Goal: Task Accomplishment & Management: Use online tool/utility

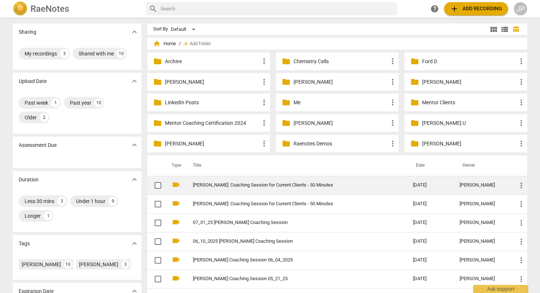
click at [218, 180] on td "[PERSON_NAME]: Coaching Session for Current Clients - 50 Minutes" at bounding box center [295, 185] width 223 height 19
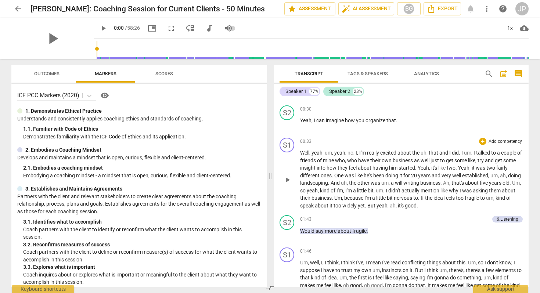
scroll to position [46, 0]
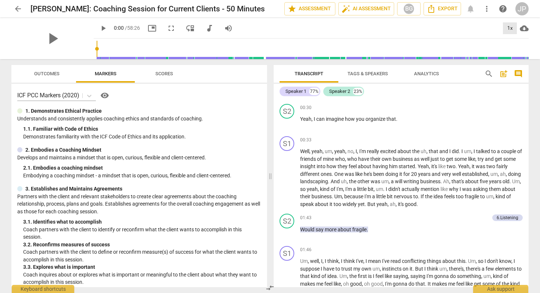
click at [513, 28] on div "1x" at bounding box center [510, 28] width 14 height 12
click at [515, 70] on li "1.5x" at bounding box center [515, 71] width 25 height 14
click at [99, 28] on span "play_arrow" at bounding box center [103, 28] width 9 height 9
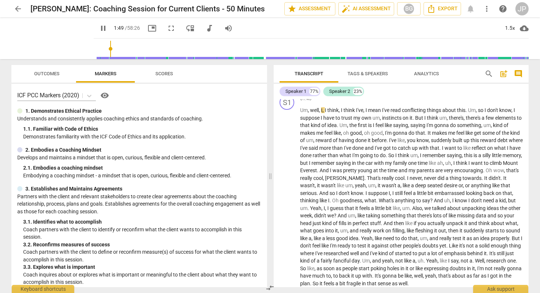
scroll to position [197, 0]
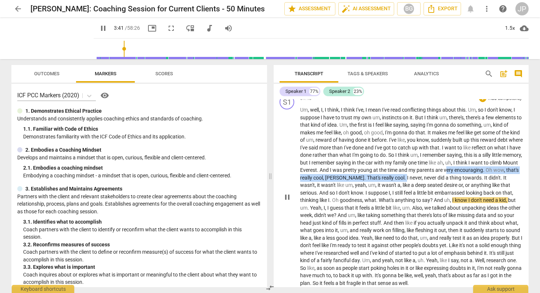
drag, startPoint x: 414, startPoint y: 178, endPoint x: 482, endPoint y: 173, distance: 68.6
click at [482, 173] on p "Um , well , I , I think , I think I've , I mean I've read conflicting things ab…" at bounding box center [411, 196] width 223 height 181
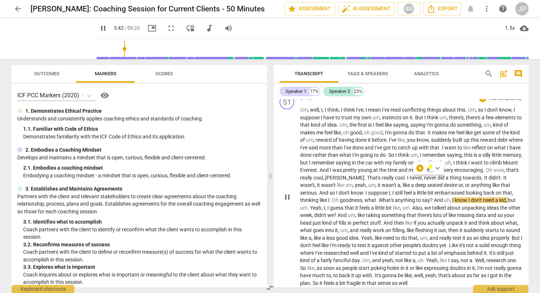
click at [447, 200] on span "uh" at bounding box center [448, 200] width 6 height 6
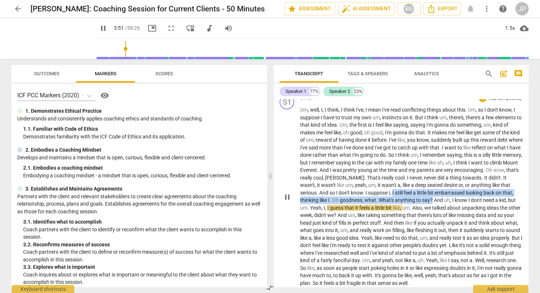
drag, startPoint x: 394, startPoint y: 192, endPoint x: 433, endPoint y: 199, distance: 39.5
click at [433, 199] on p "Um , well , I , I think , I think I've , I mean I've read conflicting things ab…" at bounding box center [411, 196] width 223 height 181
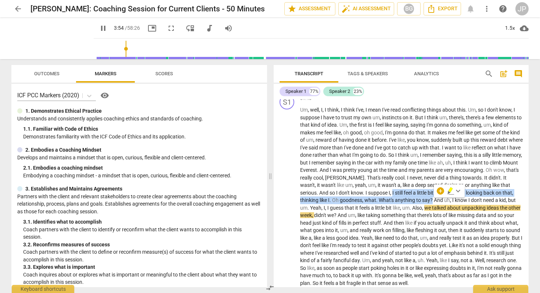
click at [502, 73] on span "post_add" at bounding box center [504, 73] width 9 height 9
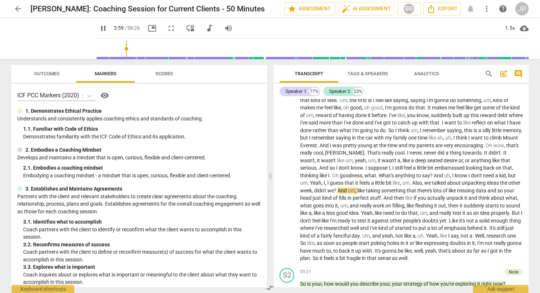
scroll to position [252, 0]
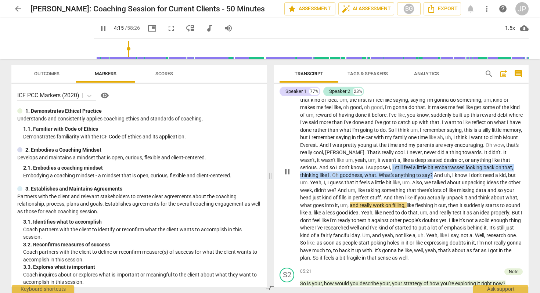
drag, startPoint x: 393, startPoint y: 167, endPoint x: 433, endPoint y: 175, distance: 40.5
click at [433, 175] on p "Um , well , I , I think , I think I've , I mean I've read conflicting things ab…" at bounding box center [411, 171] width 223 height 181
click at [440, 168] on div "+" at bounding box center [440, 165] width 7 height 7
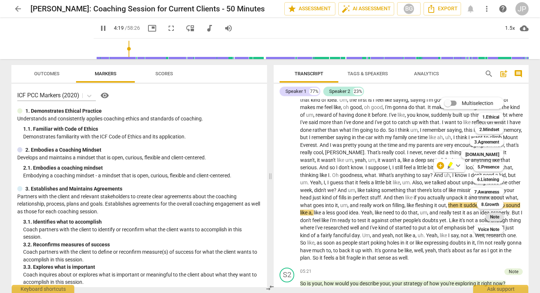
click at [499, 219] on b "Note" at bounding box center [494, 217] width 9 height 9
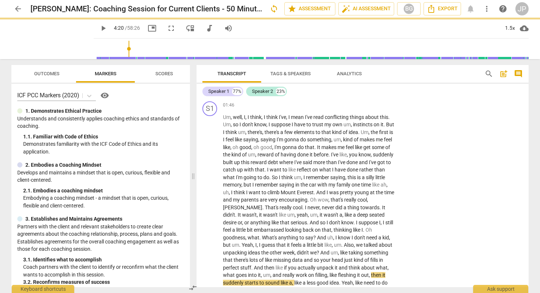
type input "260"
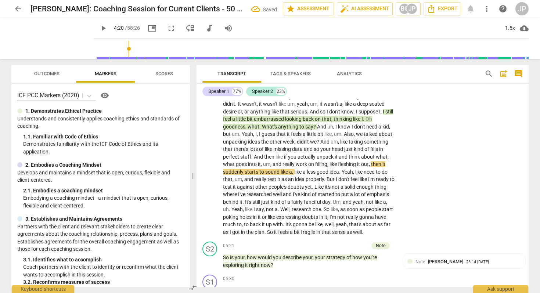
scroll to position [204, 0]
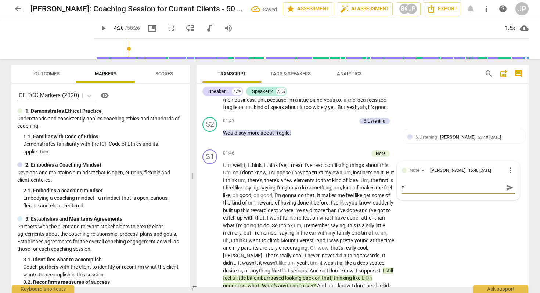
type textarea "Po"
type textarea "Poi"
type textarea "Poin"
type textarea "Point"
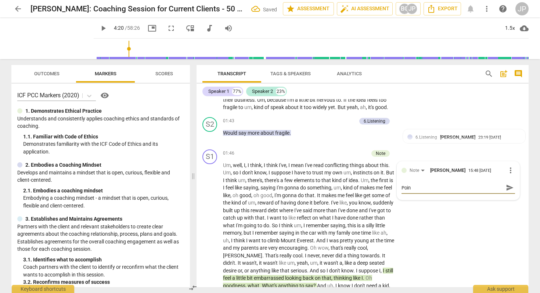
type textarea "Point"
type textarea "Point 1"
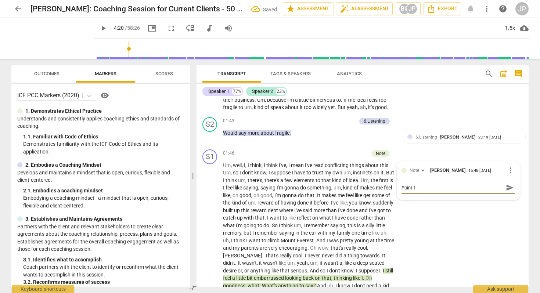
type textarea "Point 1."
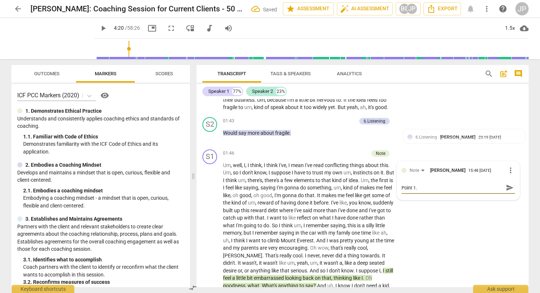
type textarea "Point 1."
type textarea "Point 1. U"
type textarea "Point 1. Un"
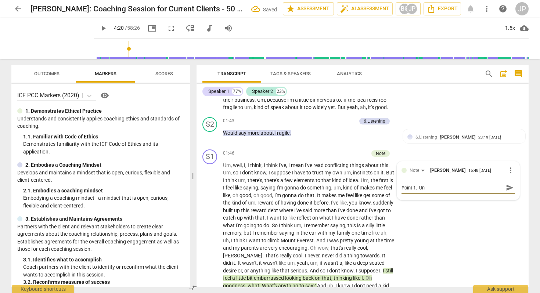
type textarea "Point 1. Und"
type textarea "Point 1. Unde"
type textarea "Point 1. Under"
type textarea "Point 1. Underl"
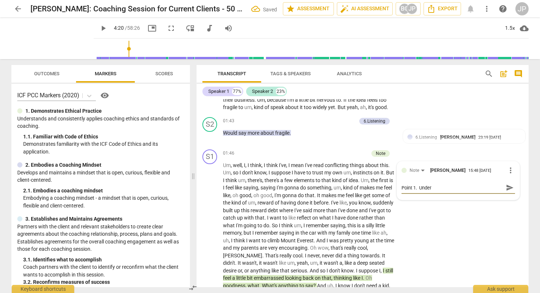
type textarea "Point 1. Underl"
type textarea "Point 1. Underly"
type textarea "Point 1. Underlyi"
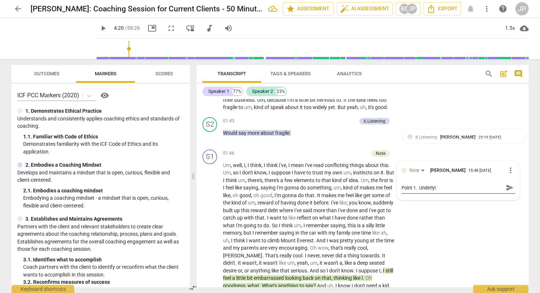
type textarea "Point 1. Underlyin"
type textarea "Point 1. Underlying"
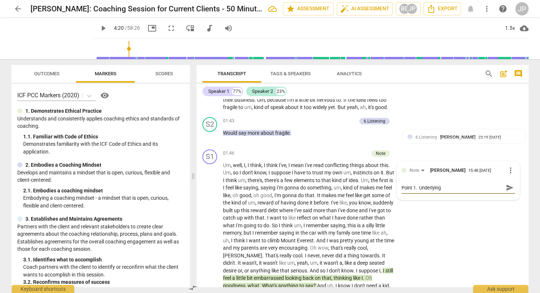
type textarea "Point 1. Underlying"
type textarea "Point 1. Underlying e"
type textarea "Point 1. Underlying em"
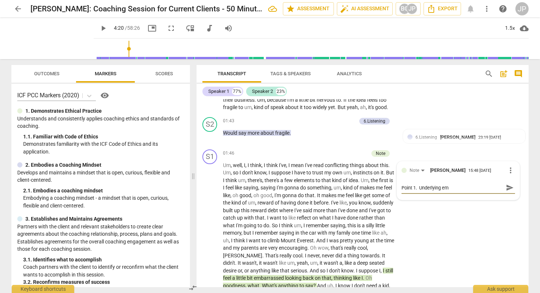
type textarea "Point 1. Underlying emo"
type textarea "Point 1. Underlying emot"
type textarea "Point 1. Underlying emoti"
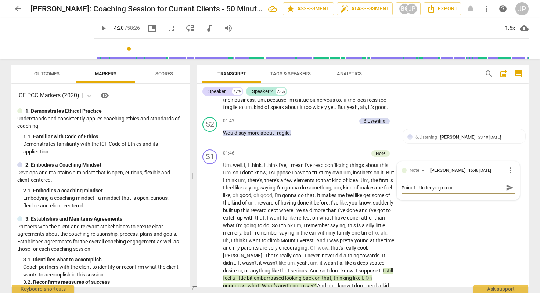
type textarea "Point 1. Underlying emoti"
type textarea "Point 1. Underlying emotio"
type textarea "Point 1. Underlying emotion"
type textarea "Point 1. Underlying emotiona"
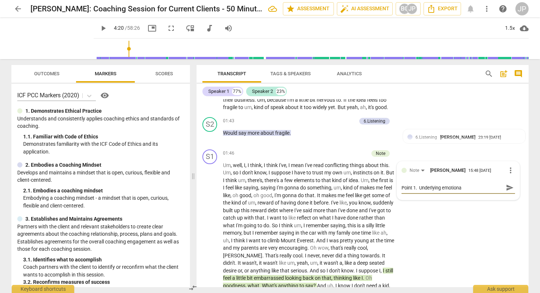
type textarea "Point 1. Underlying emotional"
type textarea "Point 1. Underlying emotional n"
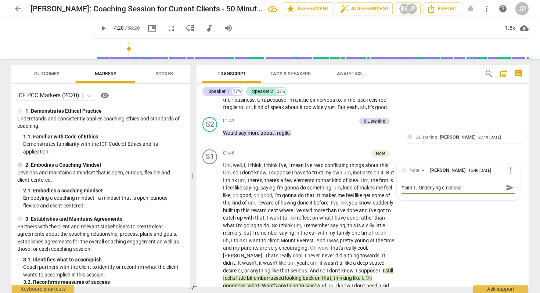
type textarea "Point 1. Underlying emotional n"
type textarea "Point 1. Underlying emotional ne"
type textarea "Point 1. Underlying emotional nee"
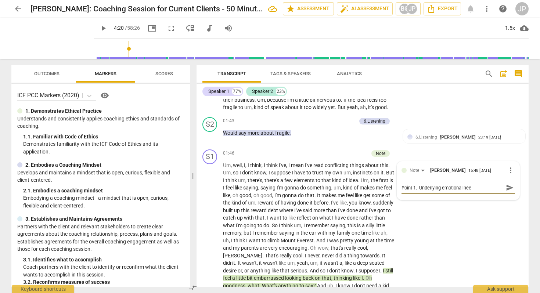
type textarea "Point 1. Underlying emotional need"
type textarea "Point 1. Underlying emotional need /"
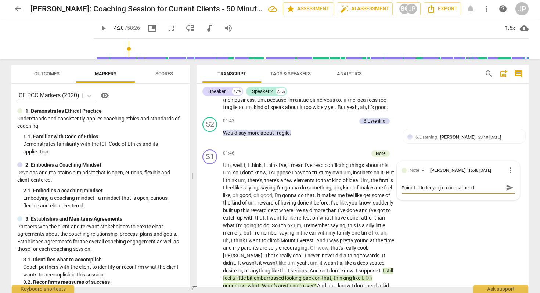
type textarea "Point 1. Underlying emotional need /"
type textarea "Point 1. Underlying emotional need / s"
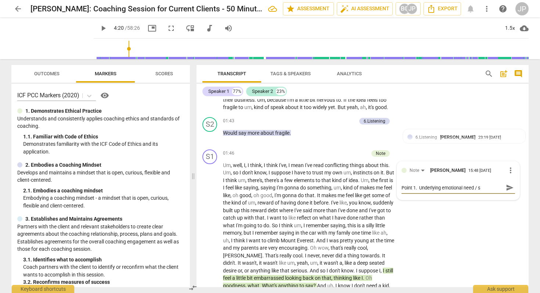
type textarea "Point 1. Underlying emotional need / st"
type textarea "Point 1. Underlying emotional need / sto"
type textarea "Point 1. Underlying emotional need / stor"
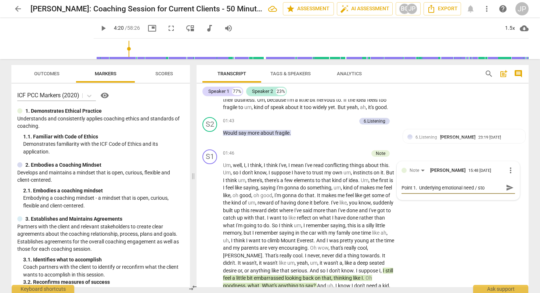
type textarea "Point 1. Underlying emotional need / stor"
type textarea "Point 1. Underlying emotional need / story"
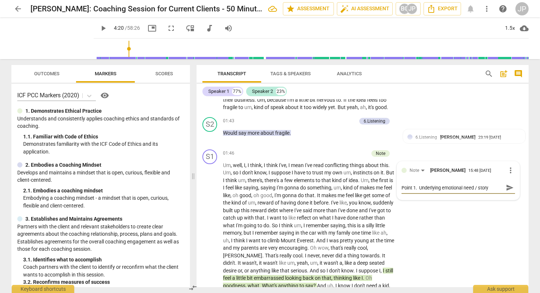
type textarea "Point 1. Underlying emotional need / story e"
type textarea "Point 1. Underlying emotional need / story et"
type textarea "Point 1. Underlying emotional need / story etc"
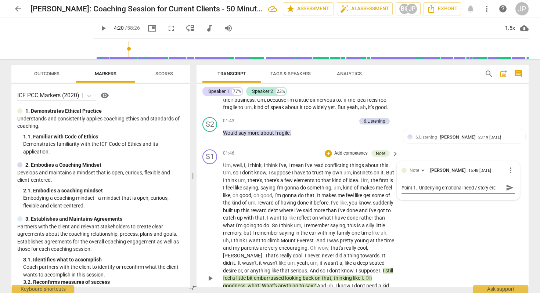
type textarea "Point 1. Underlying emotional need / story etc"
click at [506, 192] on span "send" at bounding box center [510, 188] width 8 height 8
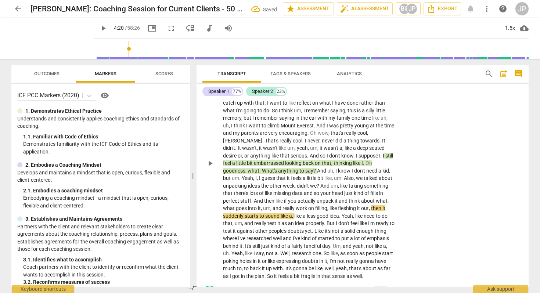
scroll to position [320, 0]
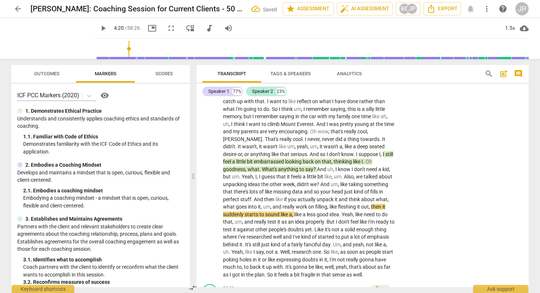
click at [99, 26] on span "play_arrow" at bounding box center [103, 28] width 9 height 9
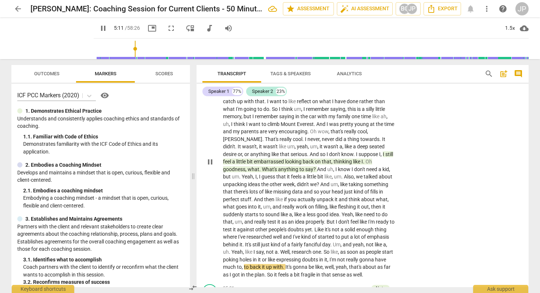
click at [210, 167] on span "pause" at bounding box center [210, 162] width 9 height 9
type input "312"
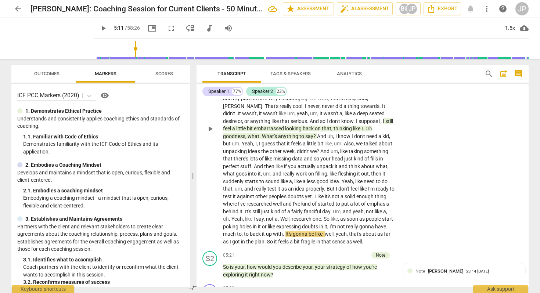
scroll to position [355, 0]
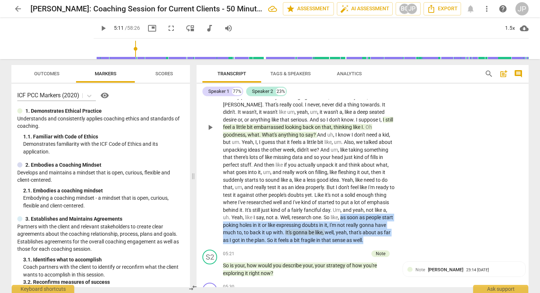
drag, startPoint x: 223, startPoint y: 231, endPoint x: 320, endPoint y: 253, distance: 100.0
click at [320, 244] on p "Um , well , I , I think , I think I've , I mean I've read conflicting things ab…" at bounding box center [309, 128] width 172 height 234
click at [270, 246] on div "+" at bounding box center [271, 245] width 7 height 7
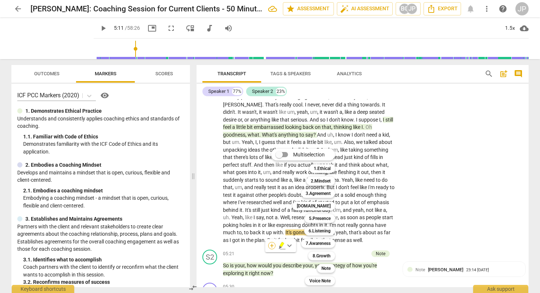
click at [270, 246] on div "Multiselection m 1.Ethical 1 2.Mindset 2 3.Agreement 3 [DOMAIN_NAME] 4 5.Presen…" at bounding box center [308, 217] width 81 height 140
click at [243, 236] on div at bounding box center [270, 146] width 540 height 293
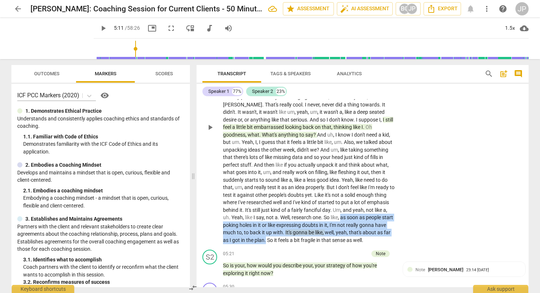
drag, startPoint x: 333, startPoint y: 249, endPoint x: 218, endPoint y: 231, distance: 116.5
click at [218, 231] on div "S1 play_arrow pause 01:46 + Add competency Note keyboard_arrow_right Um , well …" at bounding box center [363, 122] width 332 height 252
click at [342, 239] on div "+" at bounding box center [341, 238] width 7 height 7
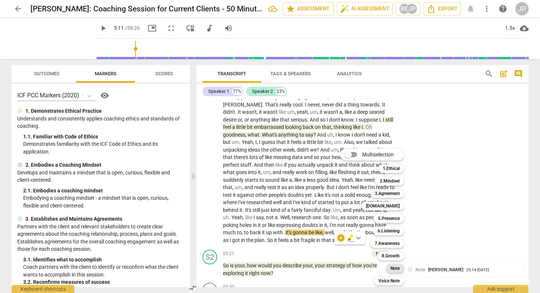
click at [397, 269] on b "Note" at bounding box center [395, 268] width 9 height 9
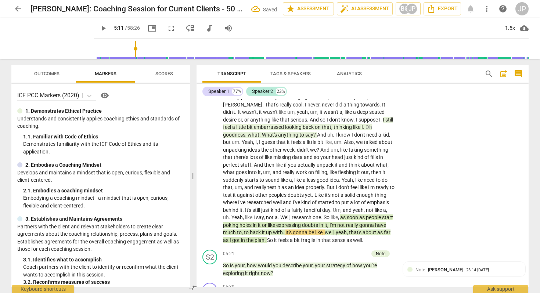
scroll to position [206, 0]
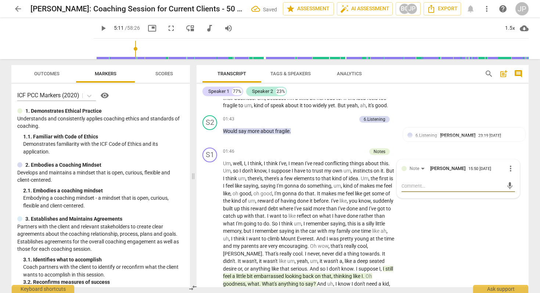
type textarea "O"
type textarea "Op"
type textarea "Opt"
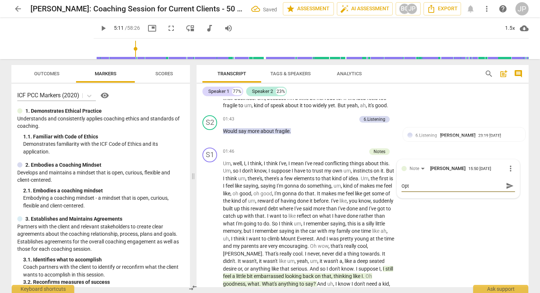
type textarea "Opti"
type textarea "Optio"
type textarea "Option"
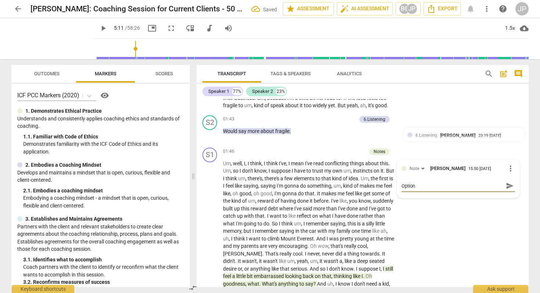
type textarea "Option"
type textarea "Option 2"
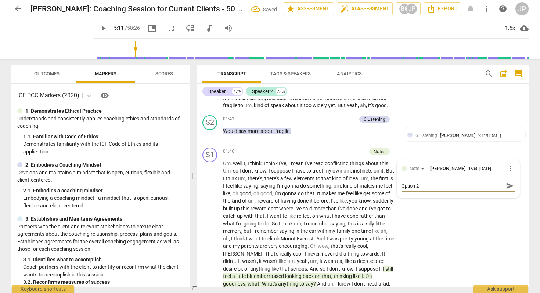
type textarea "Option 2"
type textarea "[MEDICAL_DATA] -"
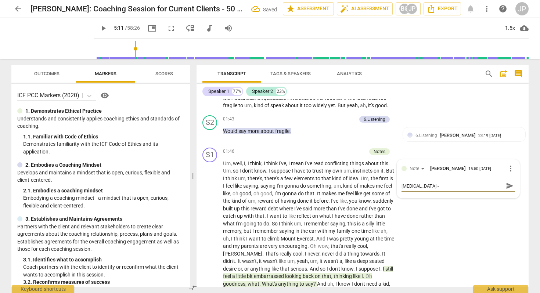
type textarea "[MEDICAL_DATA] - u"
type textarea "[MEDICAL_DATA] - un"
type textarea "[MEDICAL_DATA] - und"
type textarea "[MEDICAL_DATA] - unde"
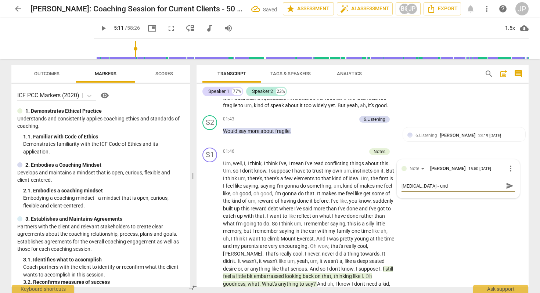
type textarea "[MEDICAL_DATA] - unde"
type textarea "[MEDICAL_DATA] - under"
type textarea "[MEDICAL_DATA] - underl"
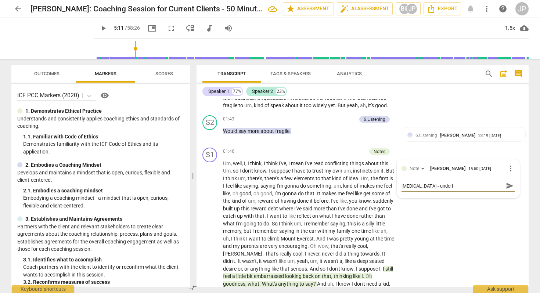
type textarea "Option 2 - underly"
type textarea "[MEDICAL_DATA] - underlyi"
type textarea "[MEDICAL_DATA] - underlyin"
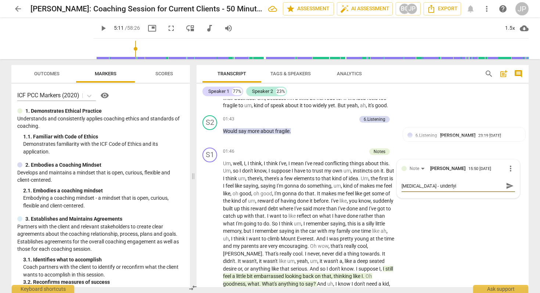
type textarea "[MEDICAL_DATA] - underlyin"
type textarea "[MEDICAL_DATA] - underlying"
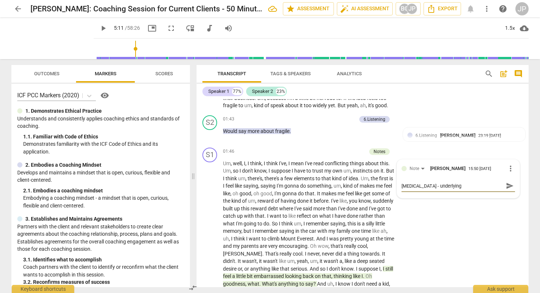
type textarea "Option 2 - underlying b"
type textarea "[MEDICAL_DATA] - underlying be"
type textarea "[MEDICAL_DATA] - underlying bel"
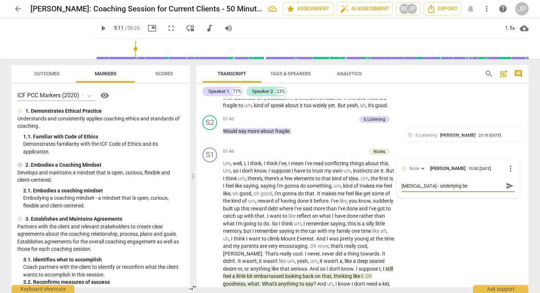
type textarea "[MEDICAL_DATA] - underlying bel"
type textarea "[MEDICAL_DATA] - underlying beli"
type textarea "[MEDICAL_DATA] - underlying belie"
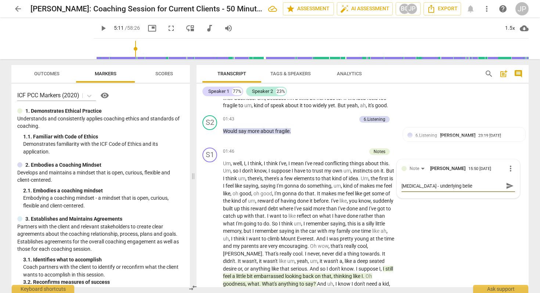
type textarea "[MEDICAL_DATA] - underlying belief"
type textarea "[MEDICAL_DATA] - underlying belief."
click at [510, 190] on span "send" at bounding box center [510, 186] width 8 height 8
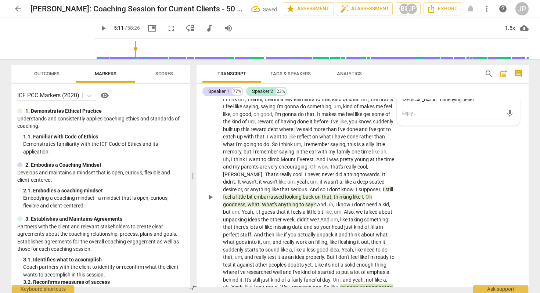
scroll to position [285, 0]
click at [99, 26] on span "play_arrow" at bounding box center [103, 28] width 9 height 9
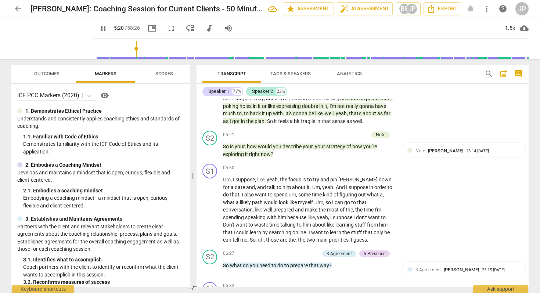
scroll to position [478, 0]
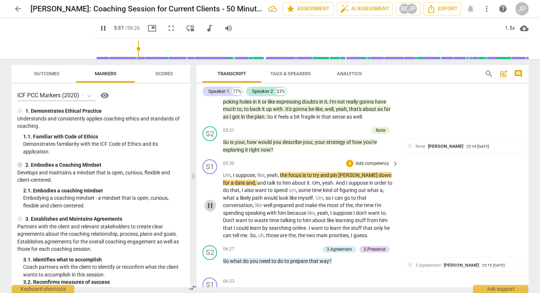
click at [210, 210] on span "pause" at bounding box center [210, 205] width 9 height 9
type input "338"
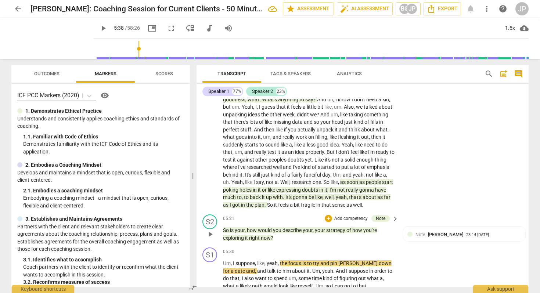
scroll to position [367, 0]
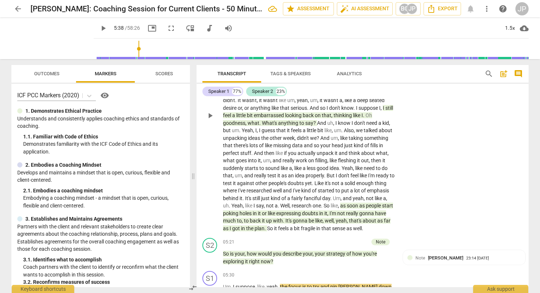
click at [230, 232] on span "as" at bounding box center [226, 229] width 7 height 6
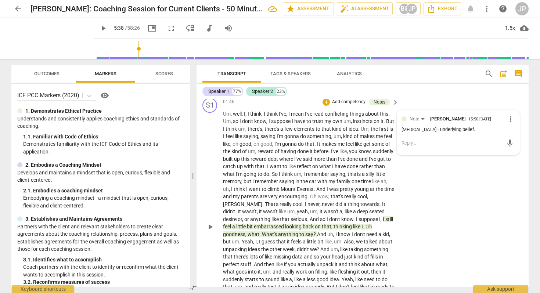
scroll to position [256, 0]
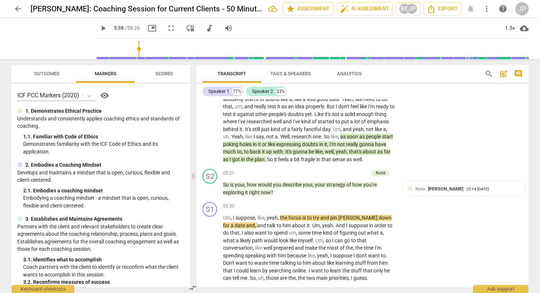
click at [241, 163] on span "got" at bounding box center [236, 160] width 9 height 6
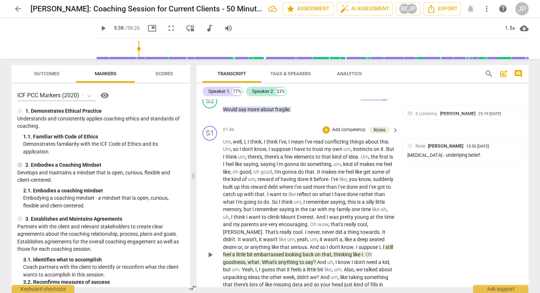
scroll to position [229, 0]
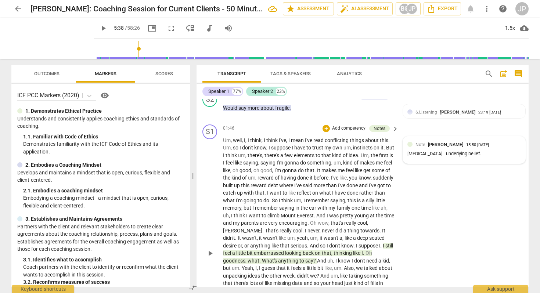
click at [439, 158] on div "[MEDICAL_DATA] - underlying belief." at bounding box center [465, 154] width 114 height 7
click at [453, 173] on textarea at bounding box center [453, 169] width 102 height 7
click at [448, 160] on div "[MEDICAL_DATA] - underlying belief." at bounding box center [459, 156] width 114 height 7
click at [407, 244] on div "S1 play_arrow pause 01:46 + Add competency Notes keyboard_arrow_right Um , well…" at bounding box center [363, 248] width 332 height 252
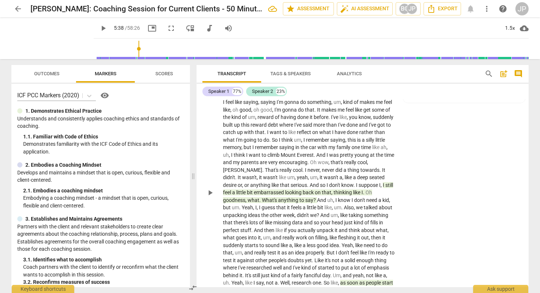
click at [303, 196] on span "looking" at bounding box center [294, 193] width 18 height 6
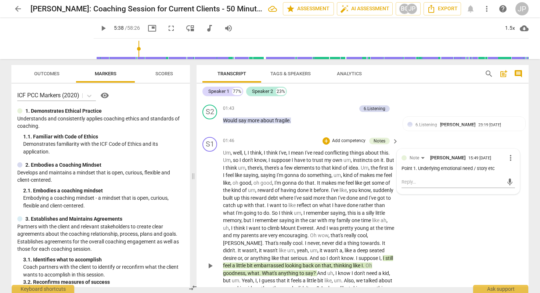
scroll to position [195, 0]
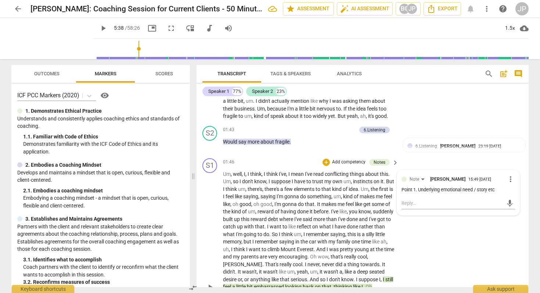
click at [508, 184] on span "more_vert" at bounding box center [511, 179] width 9 height 9
click at [394, 73] on div at bounding box center [270, 146] width 540 height 293
click at [521, 73] on span "comment" at bounding box center [518, 73] width 9 height 9
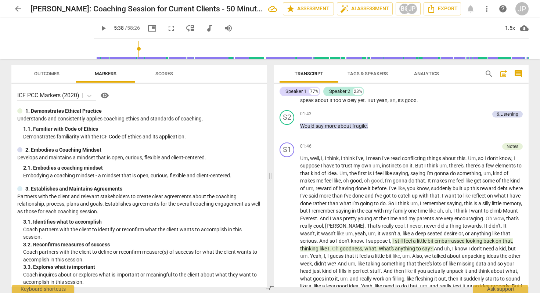
click at [521, 73] on span "comment" at bounding box center [518, 73] width 9 height 9
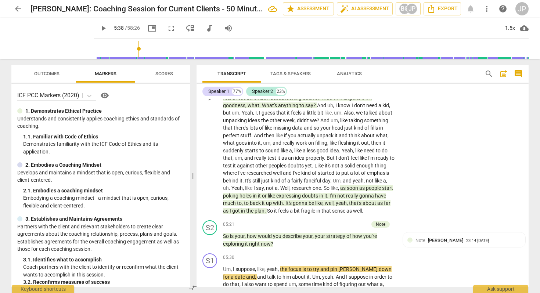
scroll to position [383, 0]
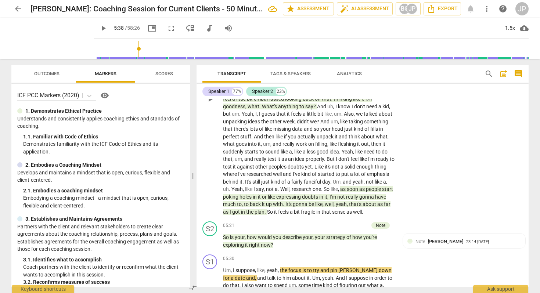
click at [327, 207] on p "Um , well , I , I think , I think I've , I mean I've read conflicting things ab…" at bounding box center [309, 99] width 172 height 234
click at [268, 200] on span "or" at bounding box center [265, 197] width 6 height 6
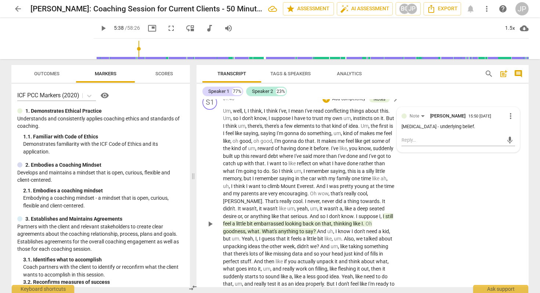
scroll to position [258, 0]
click at [510, 120] on span "more_vert" at bounding box center [511, 115] width 9 height 9
click at [515, 121] on li "Edit" at bounding box center [516, 123] width 25 height 14
click at [488, 137] on textarea "[MEDICAL_DATA] - underlying belief." at bounding box center [459, 133] width 114 height 7
type textarea "[MEDICAL_DATA] - underlying belief."
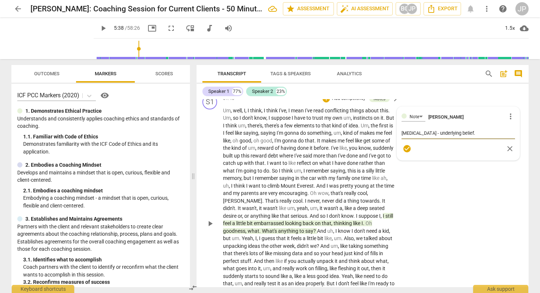
type textarea "[MEDICAL_DATA] - underlying belief."
type textarea "[MEDICAL_DATA] - underlying belief. W"
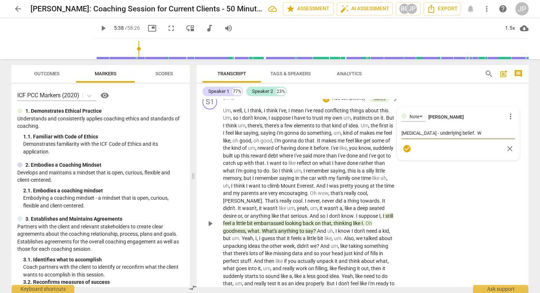
type textarea "Option 2 - underlying belief. Wh"
type textarea "[MEDICAL_DATA] - underlying belief. Whe"
type textarea "[MEDICAL_DATA] - underlying belief. Wher"
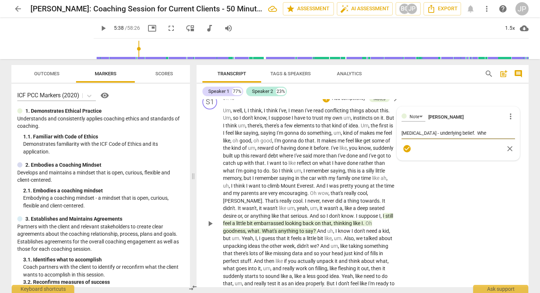
type textarea "[MEDICAL_DATA] - underlying belief. Wher"
type textarea "[MEDICAL_DATA] - underlying belief. Where"
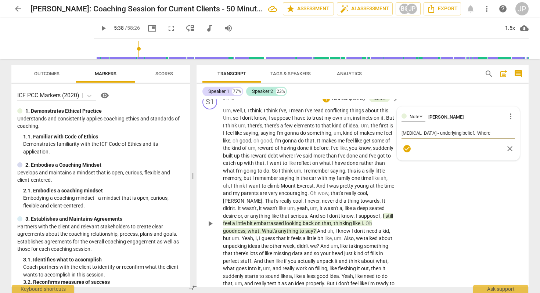
type textarea "[MEDICAL_DATA] - underlying belief. Where d"
type textarea "[MEDICAL_DATA] - underlying belief. Where di"
type textarea "[MEDICAL_DATA] - underlying belief. Where did"
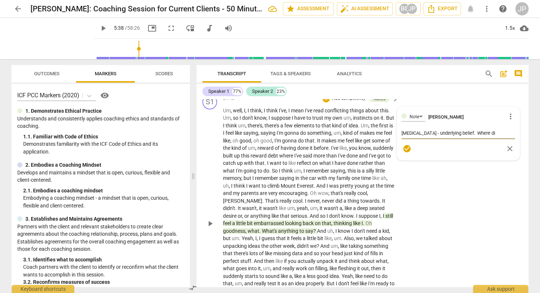
type textarea "[MEDICAL_DATA] - underlying belief. Where did"
type textarea "Option 2 - underlying belief. Where did y"
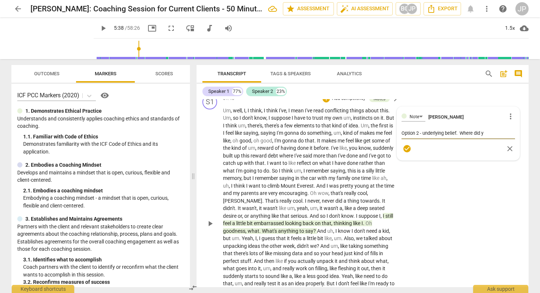
type textarea "[MEDICAL_DATA] - underlying belief. Where did yo"
type textarea "[MEDICAL_DATA] - underlying belief. Where did you"
type textarea "[MEDICAL_DATA] - underlying belief. Where did your"
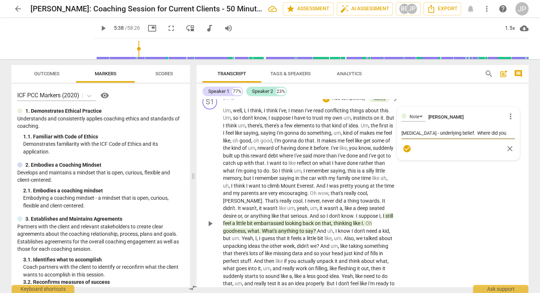
type textarea "[MEDICAL_DATA] - underlying belief. Where did your"
type textarea "[MEDICAL_DATA] - underlying belief. Where did your q"
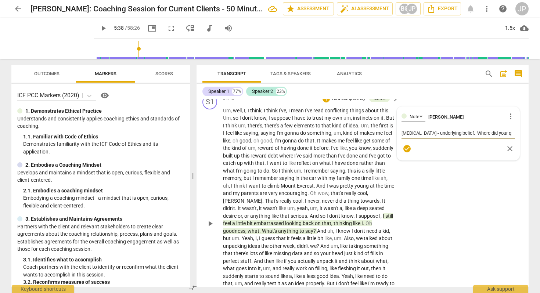
type textarea "[MEDICAL_DATA] - underlying belief. Where did your qu"
type textarea "[MEDICAL_DATA] - underlying belief. Where did your que"
type textarea "[MEDICAL_DATA] - underlying belief. Where did your ques"
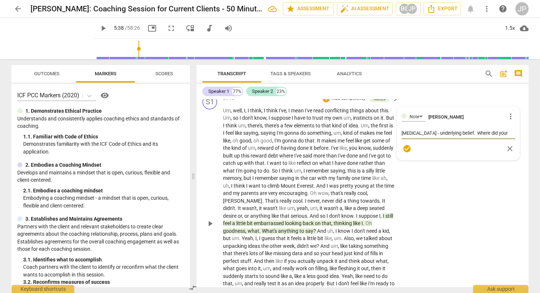
type textarea "[MEDICAL_DATA] - underlying belief. Where did your ques"
type textarea "[MEDICAL_DATA] - underlying belief. Where did your quest"
type textarea "Option 2 - underlying belief. Where did your questi"
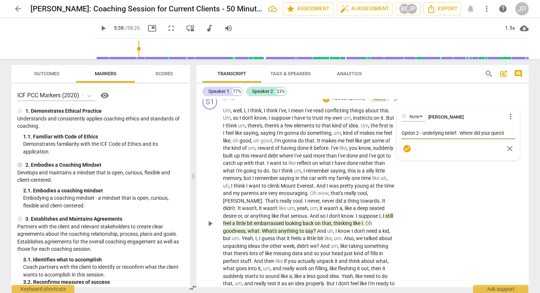
type textarea "[MEDICAL_DATA] - underlying belief. Where did your questio"
type textarea "Option 2 - underlying belief. Where did your question"
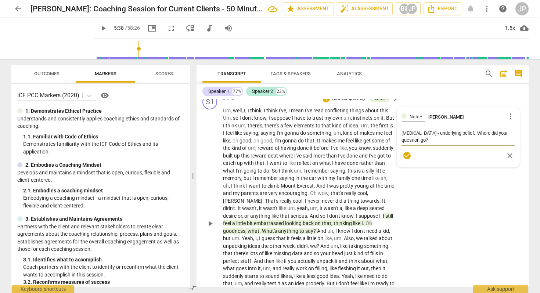
click at [406, 160] on span "check_circle" at bounding box center [407, 155] width 9 height 9
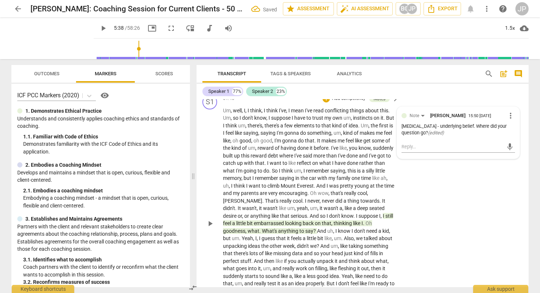
click at [229, 114] on span "Um" at bounding box center [227, 111] width 8 height 6
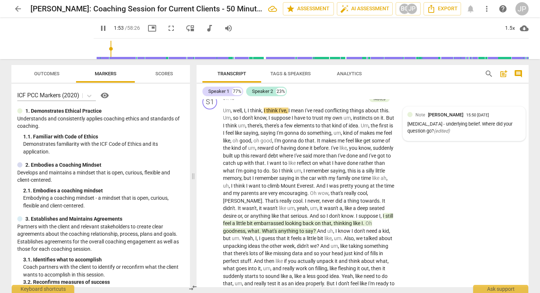
click at [99, 27] on span "pause" at bounding box center [103, 28] width 9 height 9
click at [257, 114] on span "think" at bounding box center [255, 111] width 11 height 6
click at [99, 28] on span "pause" at bounding box center [103, 28] width 9 height 9
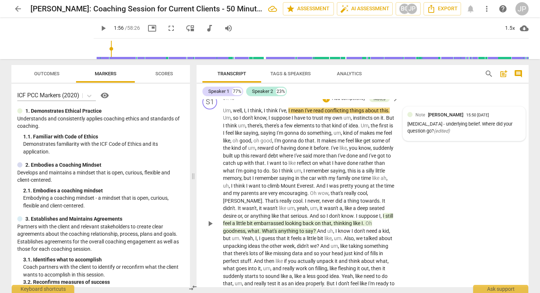
click at [336, 102] on p "Add competency" at bounding box center [349, 99] width 35 height 7
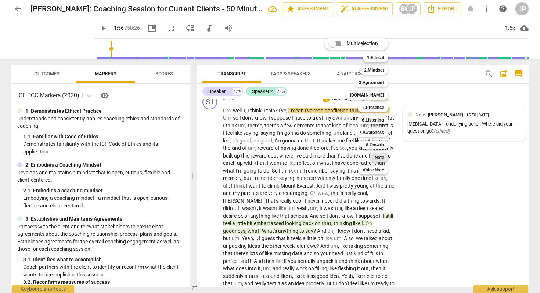
click at [382, 159] on b "Note" at bounding box center [379, 157] width 9 height 9
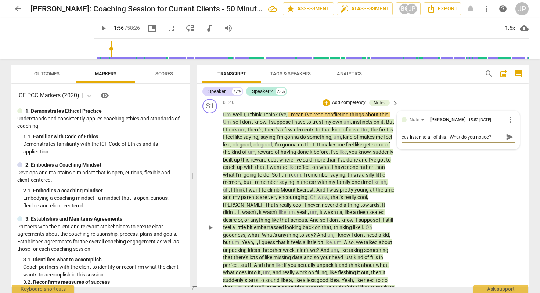
scroll to position [253, 0]
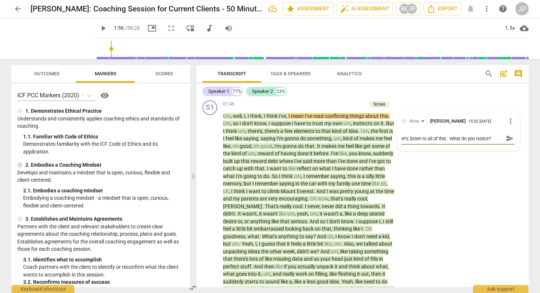
click at [402, 142] on textarea "et's listen to all of this. What do you notice?" at bounding box center [453, 138] width 102 height 7
click at [512, 145] on div "Let's listen to all of this. What do you notice? Let's listen to all of this. W…" at bounding box center [459, 139] width 114 height 12
click at [509, 143] on span "send" at bounding box center [510, 139] width 8 height 8
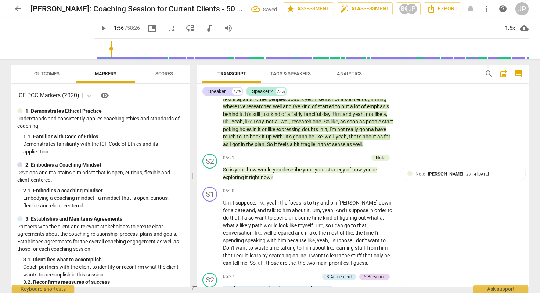
scroll to position [453, 0]
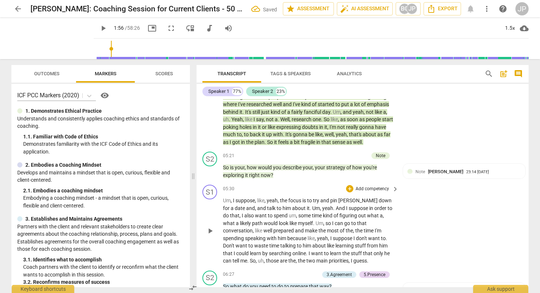
click at [212, 236] on span "play_arrow" at bounding box center [210, 231] width 9 height 9
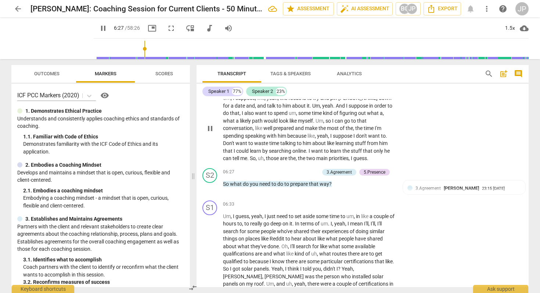
scroll to position [557, 0]
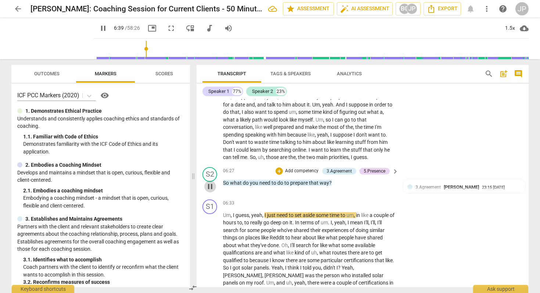
click at [211, 191] on span "pause" at bounding box center [210, 186] width 9 height 9
click at [341, 187] on p "So what do you need to do to prepare that way ?" at bounding box center [309, 183] width 172 height 8
click at [338, 187] on p "So what do you need to do to prepare that way ?" at bounding box center [309, 183] width 172 height 8
click at [291, 175] on p "Add competency" at bounding box center [302, 171] width 35 height 7
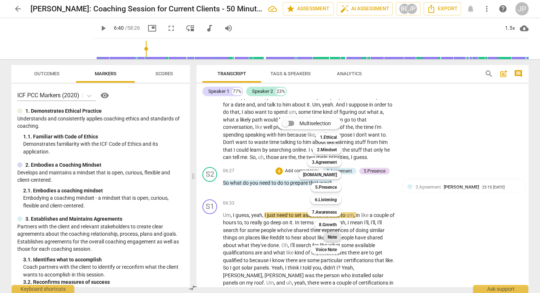
click at [330, 237] on b "Note" at bounding box center [332, 237] width 9 height 9
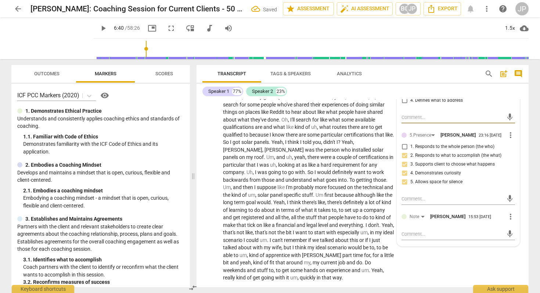
scroll to position [724, 0]
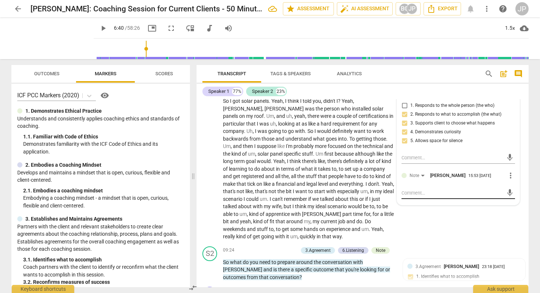
click at [424, 197] on textarea at bounding box center [453, 193] width 102 height 7
click at [506, 204] on span "send" at bounding box center [510, 200] width 8 height 8
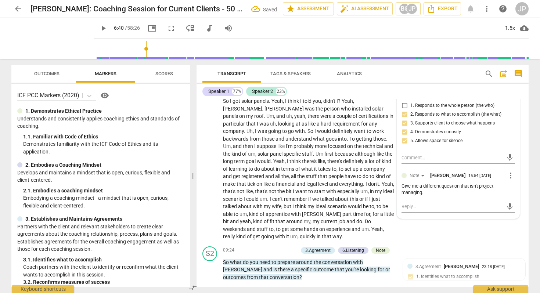
click at [99, 26] on span "play_arrow" at bounding box center [103, 28] width 9 height 9
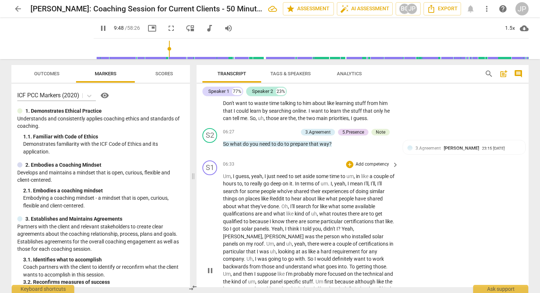
scroll to position [551, 0]
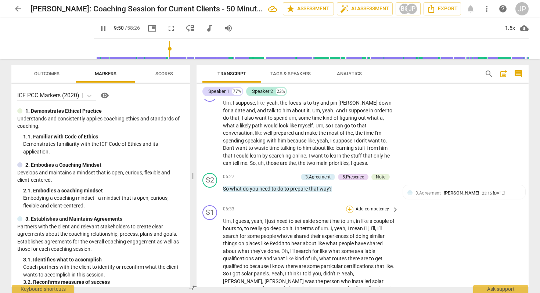
click at [351, 213] on div "+" at bounding box center [349, 209] width 7 height 7
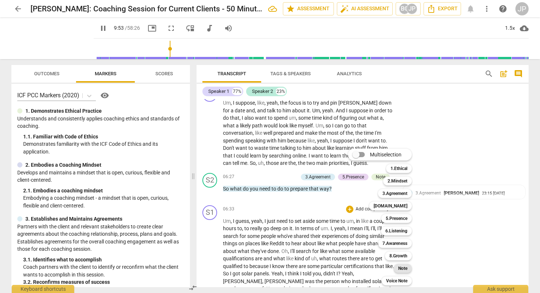
click at [401, 268] on b "Note" at bounding box center [403, 268] width 9 height 9
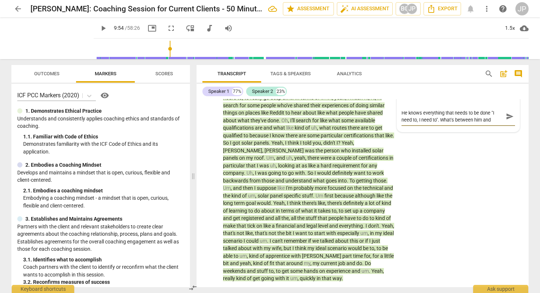
scroll to position [6, 0]
click at [507, 121] on span "send" at bounding box center [510, 117] width 8 height 8
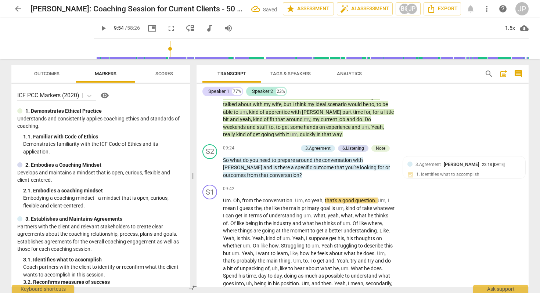
scroll to position [869, 0]
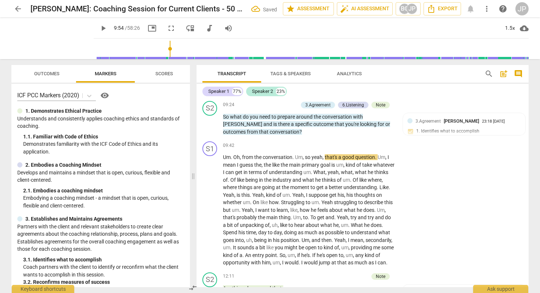
click at [99, 29] on span "play_arrow" at bounding box center [103, 28] width 9 height 9
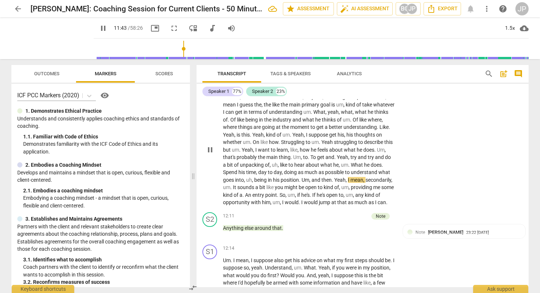
scroll to position [931, 0]
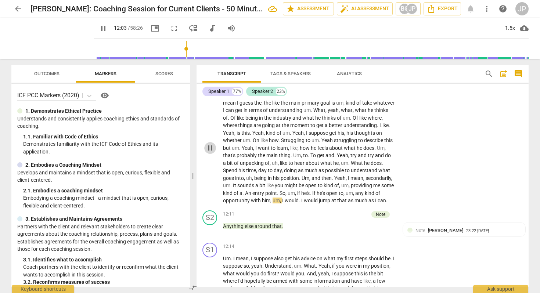
click at [209, 153] on span "pause" at bounding box center [210, 148] width 9 height 9
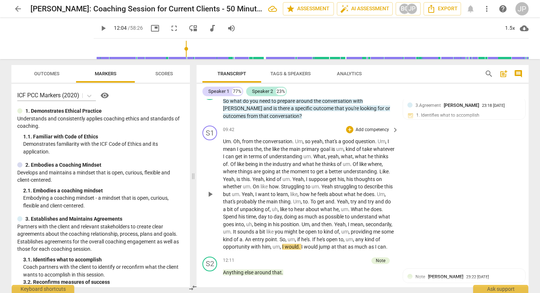
scroll to position [887, 0]
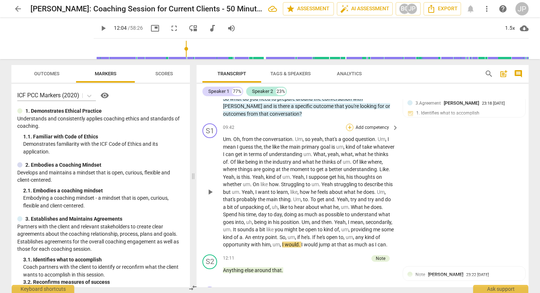
click at [350, 131] on div "+" at bounding box center [349, 127] width 7 height 7
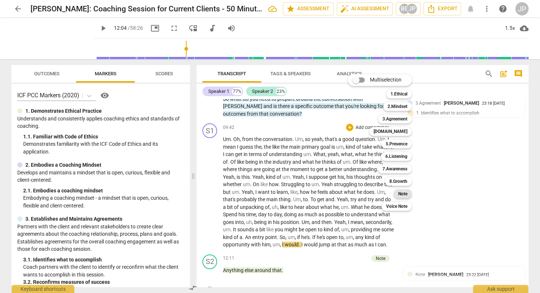
click at [402, 196] on b "Note" at bounding box center [403, 194] width 9 height 9
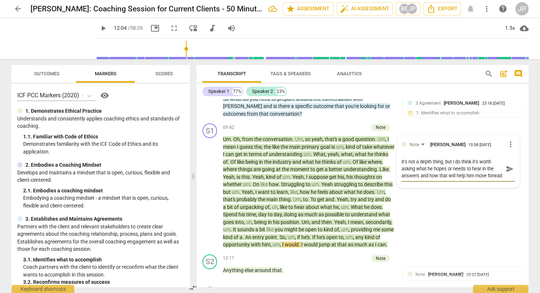
scroll to position [6, 0]
click at [506, 173] on span "send" at bounding box center [510, 169] width 8 height 8
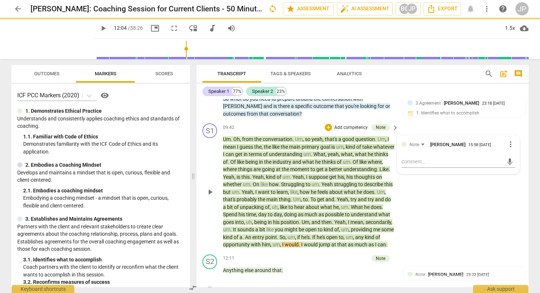
scroll to position [0, 0]
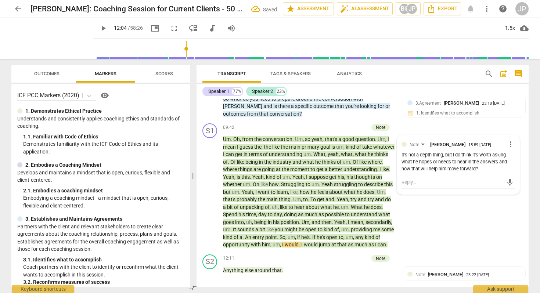
click at [99, 29] on span "play_arrow" at bounding box center [103, 28] width 9 height 9
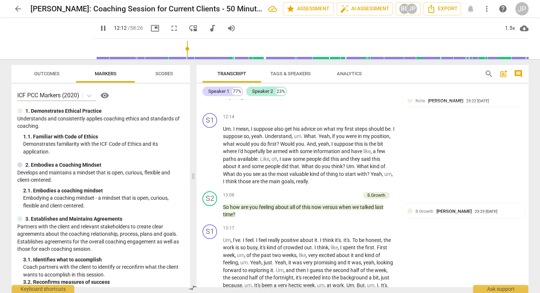
scroll to position [1064, 0]
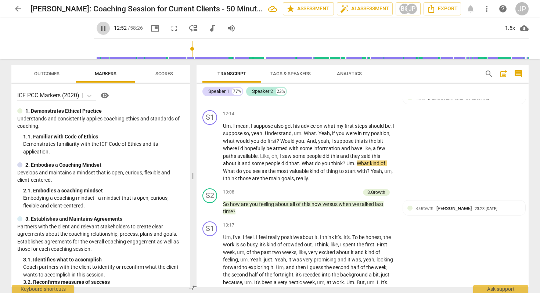
click at [99, 25] on span "pause" at bounding box center [103, 28] width 9 height 9
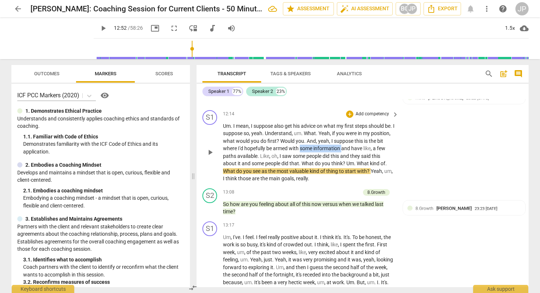
drag, startPoint x: 358, startPoint y: 172, endPoint x: 317, endPoint y: 169, distance: 41.3
click at [317, 169] on p "Um . I mean , I suppose also get his advice on what my first steps should be . …" at bounding box center [309, 152] width 172 height 60
click at [364, 162] on div "+" at bounding box center [364, 161] width 7 height 7
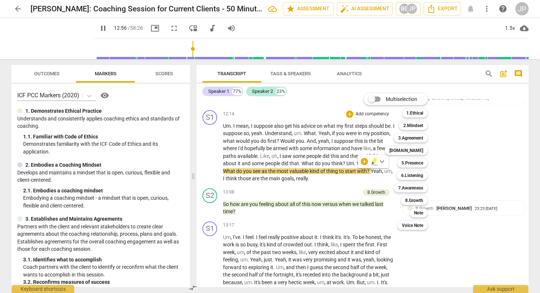
click at [367, 161] on div "Multiselection m 1.Ethical 1 2.Mindset 2 3.Agreement 3 [DOMAIN_NAME] 4 5.Presen…" at bounding box center [401, 162] width 81 height 140
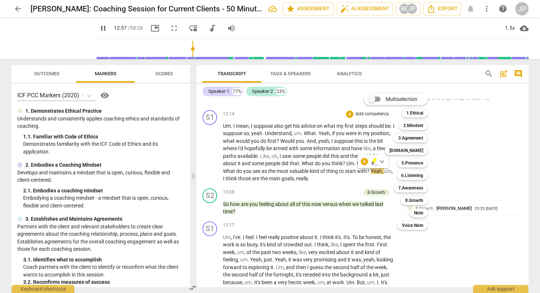
click at [365, 161] on div "Multiselection m 1.Ethical 1 2.Mindset 2 3.Agreement 3 [DOMAIN_NAME] 4 5.Presen…" at bounding box center [401, 162] width 81 height 140
click at [365, 163] on div "Multiselection m 1.Ethical 1 2.Mindset 2 3.Agreement 3 [DOMAIN_NAME] 4 5.Presen…" at bounding box center [401, 162] width 81 height 140
click at [418, 213] on b "Note" at bounding box center [418, 213] width 9 height 9
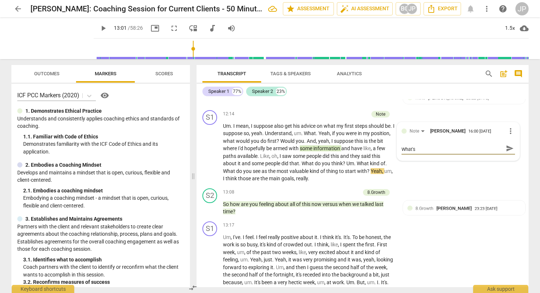
scroll to position [0, 0]
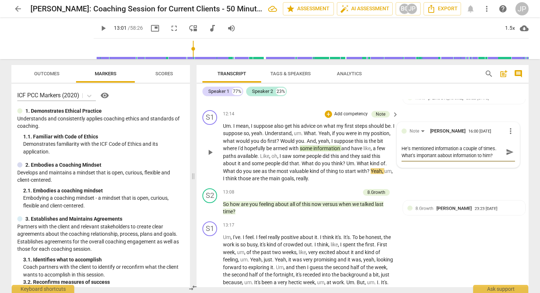
click at [508, 156] on span "send" at bounding box center [510, 152] width 8 height 8
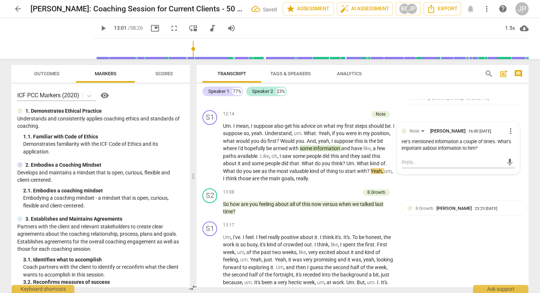
click at [99, 26] on span "play_arrow" at bounding box center [103, 28] width 9 height 9
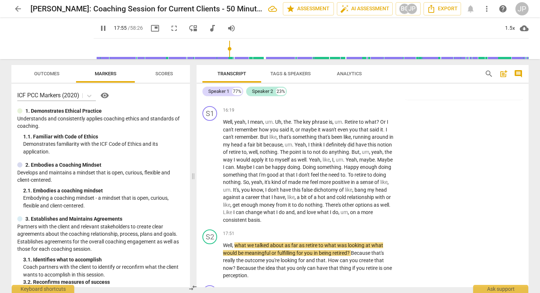
scroll to position [1420, 0]
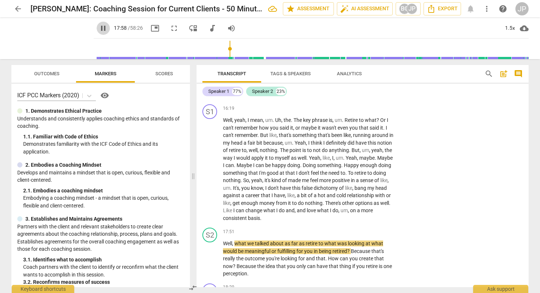
click at [99, 24] on span "pause" at bounding box center [103, 28] width 9 height 9
click at [99, 24] on span "play_arrow" at bounding box center [103, 28] width 9 height 9
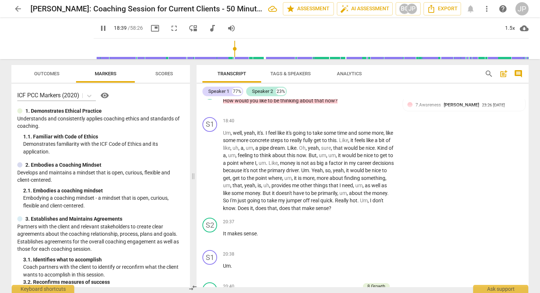
scroll to position [1660, 0]
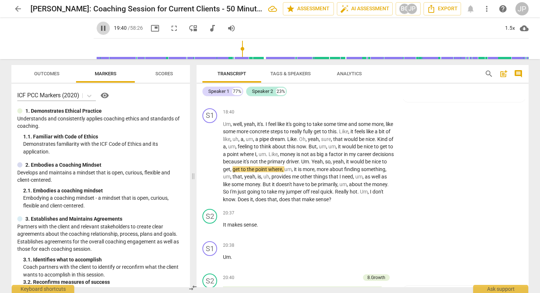
click at [99, 26] on span "pause" at bounding box center [103, 28] width 9 height 9
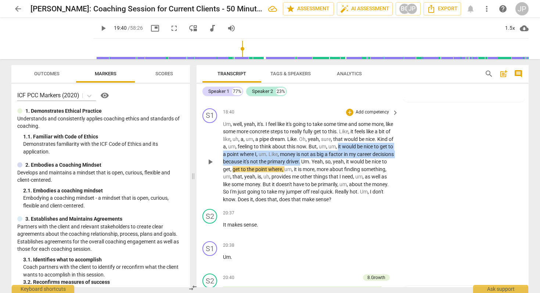
drag, startPoint x: 356, startPoint y: 169, endPoint x: 324, endPoint y: 188, distance: 36.6
click at [324, 188] on p "Um , well , yeah , it's . I feel like it's going to take some time and some mor…" at bounding box center [309, 162] width 172 height 83
click at [332, 174] on div "+" at bounding box center [332, 174] width 7 height 7
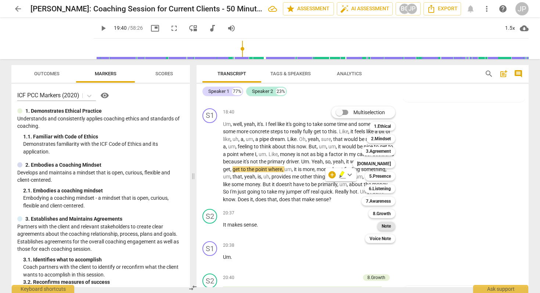
click at [385, 228] on b "Note" at bounding box center [386, 226] width 9 height 9
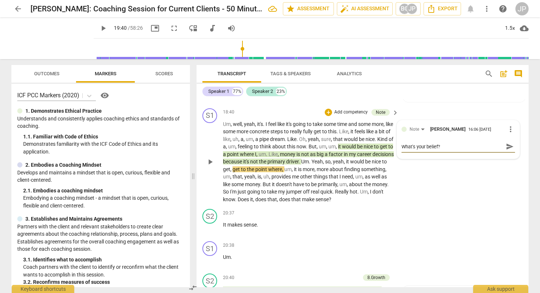
click at [506, 151] on span "send" at bounding box center [510, 147] width 8 height 8
click at [99, 27] on span "play_arrow" at bounding box center [103, 28] width 9 height 9
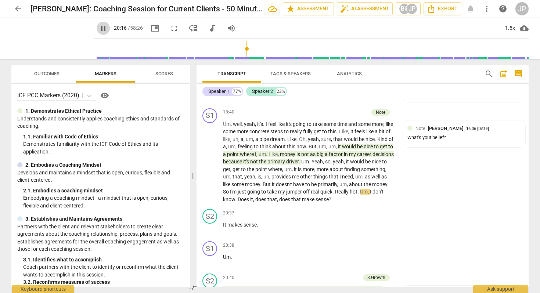
click at [99, 32] on span "pause" at bounding box center [103, 28] width 9 height 9
drag, startPoint x: 386, startPoint y: 216, endPoint x: 251, endPoint y: 211, distance: 135.8
click at [251, 204] on p "Um , well , yeah , it's . I feel like it's going to take some time and some mor…" at bounding box center [309, 162] width 172 height 83
click at [391, 207] on div "+" at bounding box center [393, 204] width 7 height 7
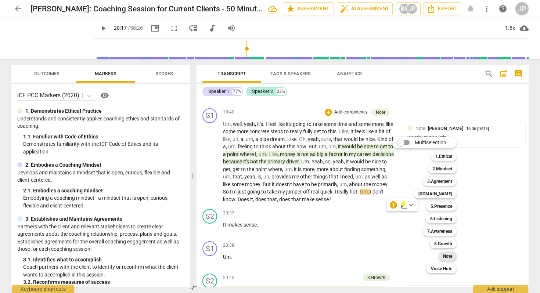
click at [443, 259] on div "Note" at bounding box center [448, 256] width 18 height 9
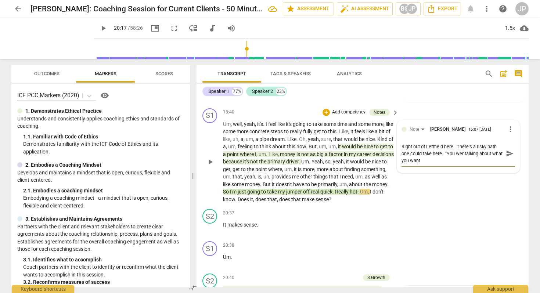
scroll to position [0, 0]
click at [470, 164] on textarea "Right out of Leftfield here. There's a risky path one could take here. "You wer…" at bounding box center [453, 153] width 102 height 21
click at [510, 158] on span "send" at bounding box center [510, 154] width 8 height 8
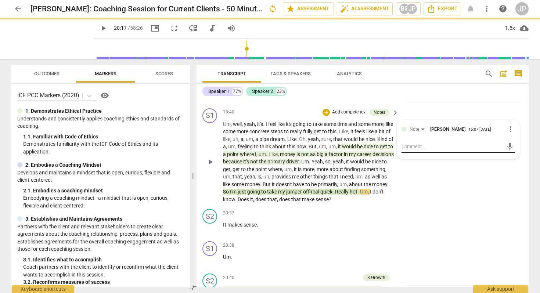
scroll to position [0, 0]
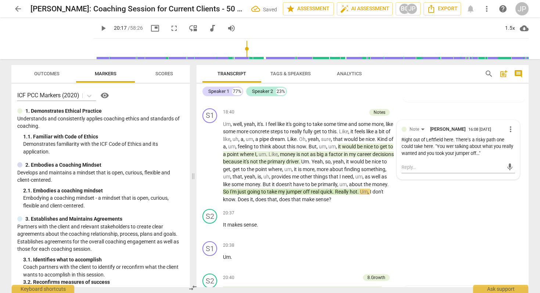
click at [99, 29] on span "play_arrow" at bounding box center [103, 28] width 9 height 9
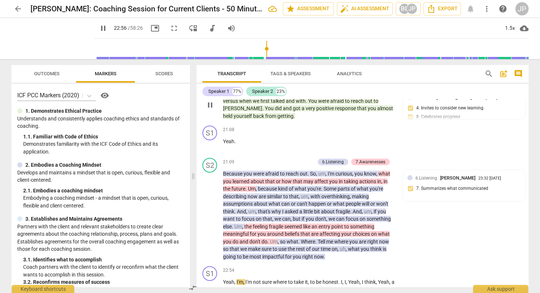
scroll to position [1835, 0]
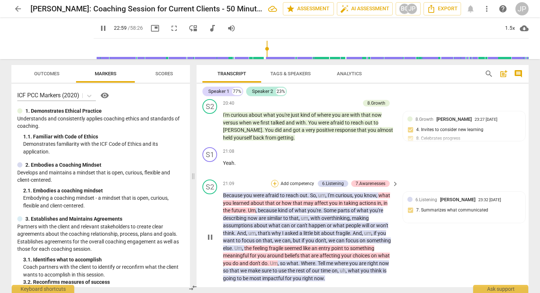
click at [276, 188] on div "+" at bounding box center [274, 183] width 7 height 7
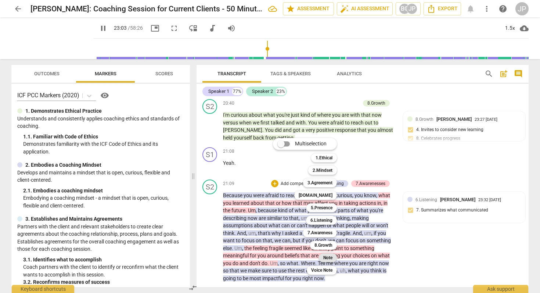
click at [332, 256] on b "Note" at bounding box center [328, 258] width 9 height 9
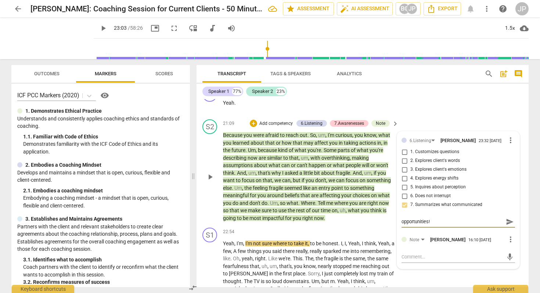
scroll to position [0, 0]
click at [423, 225] on textarea "Good summation and presenting of opportunities!" at bounding box center [453, 221] width 102 height 7
click at [410, 263] on div "mic" at bounding box center [459, 257] width 114 height 12
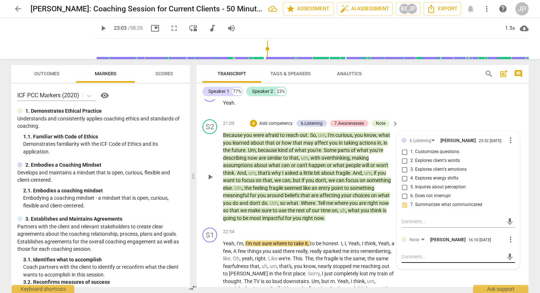
click at [410, 261] on textarea at bounding box center [453, 257] width 102 height 7
paste textarea "Good summation and presenting of opportunities!"
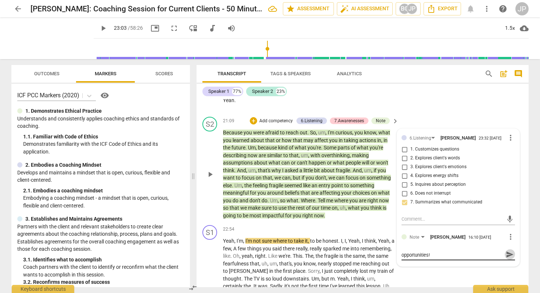
click at [506, 259] on span "send" at bounding box center [510, 255] width 8 height 8
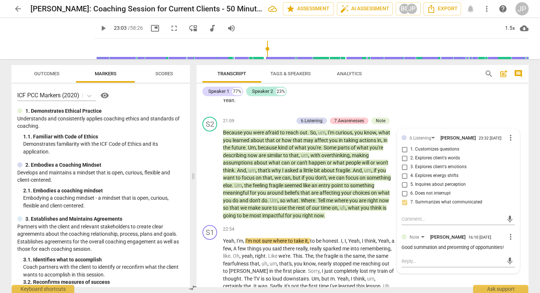
click at [99, 26] on span "play_arrow" at bounding box center [103, 28] width 9 height 9
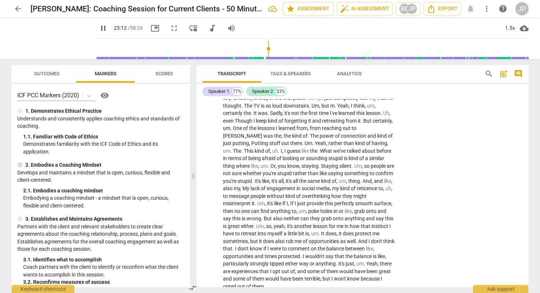
scroll to position [2083, 0]
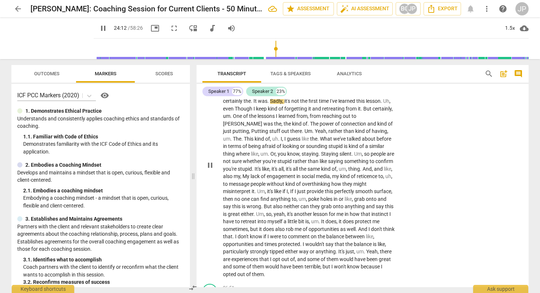
click at [211, 170] on span "pause" at bounding box center [210, 165] width 9 height 9
drag, startPoint x: 311, startPoint y: 130, endPoint x: 390, endPoint y: 131, distance: 79.1
click at [390, 131] on p "Yeah , I'm , I'm not sure where to take it , to be honest . I , I , Yeah , I th…" at bounding box center [309, 165] width 172 height 226
click at [396, 119] on div "+" at bounding box center [395, 121] width 7 height 7
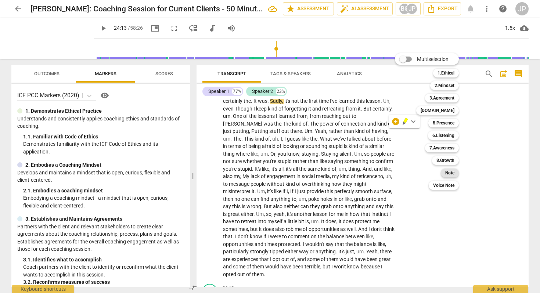
click at [454, 172] on b "Note" at bounding box center [450, 173] width 9 height 9
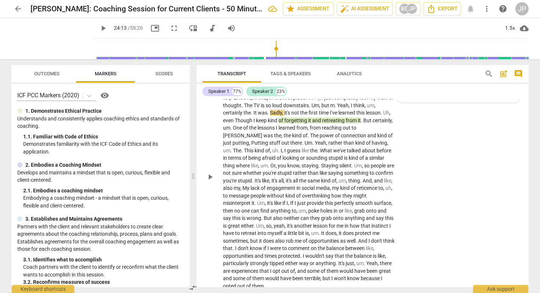
click at [510, 94] on span "send" at bounding box center [510, 90] width 8 height 8
click at [99, 26] on span "play_arrow" at bounding box center [103, 28] width 9 height 9
click at [391, 219] on p "Yeah , I'm , I'm not sure where to take it , to be honest . I , I , Yeah , I th…" at bounding box center [309, 177] width 172 height 226
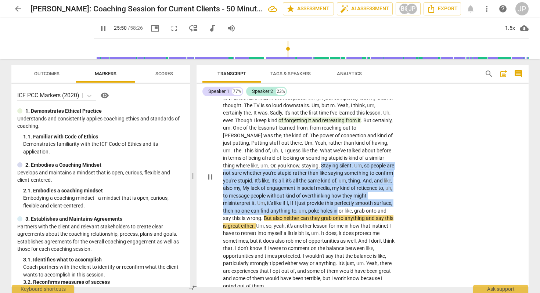
drag, startPoint x: 320, startPoint y: 233, endPoint x: 294, endPoint y: 188, distance: 52.2
click at [294, 188] on p "Yeah , I'm , I'm not sure where to take it , to be honest . I , I , Yeah , I th…" at bounding box center [309, 177] width 172 height 226
click at [328, 224] on div "+" at bounding box center [327, 223] width 7 height 7
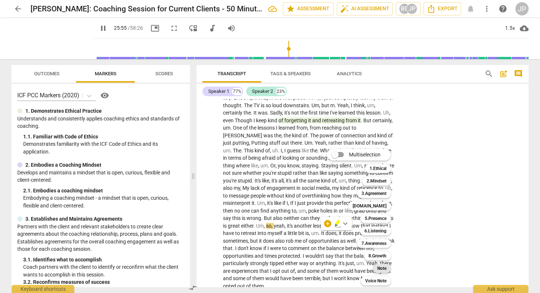
click at [382, 271] on b "Note" at bounding box center [382, 268] width 9 height 9
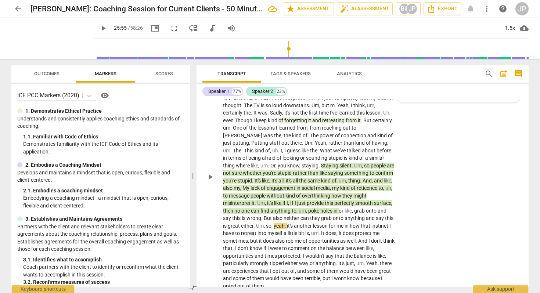
click at [506, 94] on span "send" at bounding box center [510, 90] width 8 height 8
click at [210, 182] on span "play_arrow" at bounding box center [210, 177] width 9 height 9
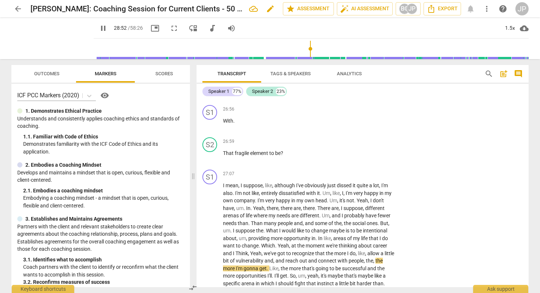
scroll to position [2483, 0]
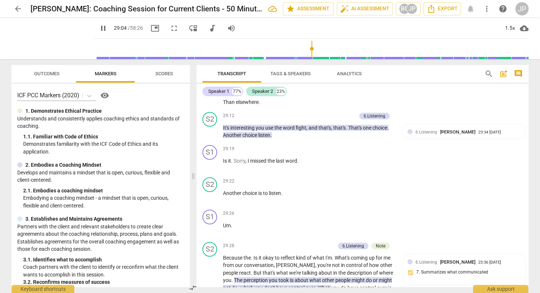
click at [99, 29] on span "pause" at bounding box center [103, 28] width 9 height 9
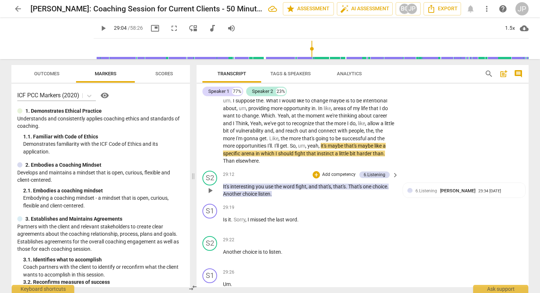
scroll to position [2421, 0]
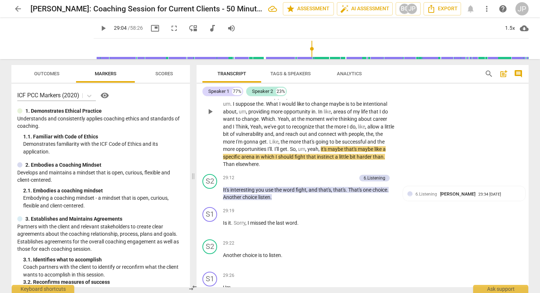
drag, startPoint x: 396, startPoint y: 180, endPoint x: 338, endPoint y: 169, distance: 58.3
click at [338, 168] on div "I mean , I suppose , like , although I've obviously just dissed it quite a lot …" at bounding box center [311, 111] width 176 height 113
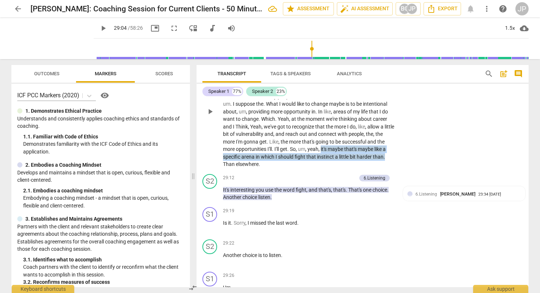
drag, startPoint x: 331, startPoint y: 171, endPoint x: 392, endPoint y: 180, distance: 61.7
click at [392, 168] on p "I mean , I suppose , like , although I've obviously just dissed it quite a lot …" at bounding box center [309, 111] width 172 height 113
click at [397, 168] on div "+" at bounding box center [396, 170] width 7 height 7
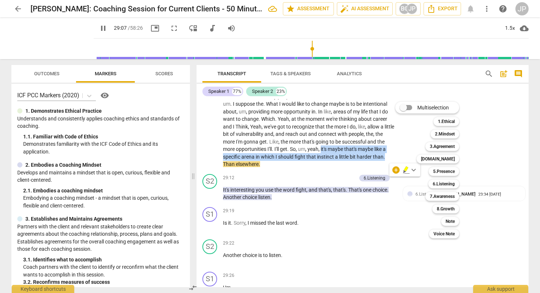
click at [96, 28] on div at bounding box center [270, 146] width 540 height 293
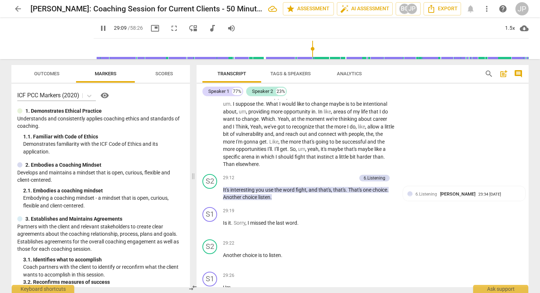
click at [99, 28] on span "pause" at bounding box center [103, 28] width 9 height 9
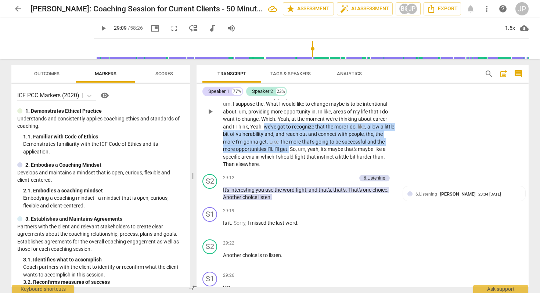
drag, startPoint x: 265, startPoint y: 147, endPoint x: 298, endPoint y: 175, distance: 43.6
click at [298, 168] on p "I mean , I suppose , like , although I've obviously just dissed it quite a lot …" at bounding box center [309, 111] width 172 height 113
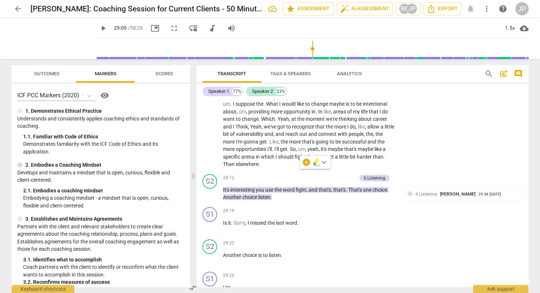
click at [305, 166] on div "+ keyboard_arrow_down" at bounding box center [315, 162] width 31 height 13
click at [307, 164] on div "+" at bounding box center [306, 162] width 7 height 7
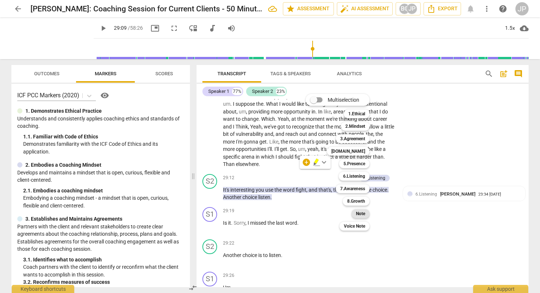
click at [358, 213] on b "Note" at bounding box center [360, 214] width 9 height 9
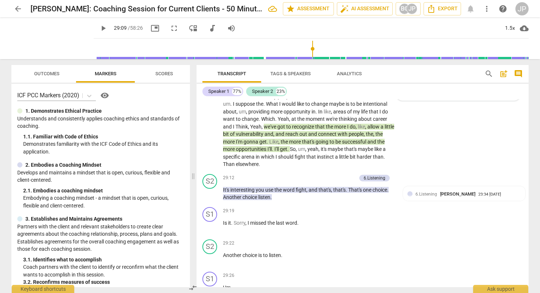
scroll to position [0, 0]
click at [511, 89] on span "send" at bounding box center [510, 85] width 8 height 8
click at [99, 28] on span "play_arrow" at bounding box center [103, 28] width 9 height 9
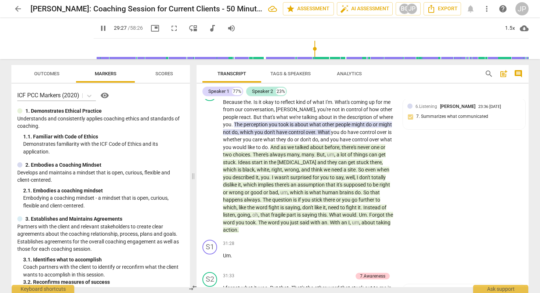
scroll to position [2596, 0]
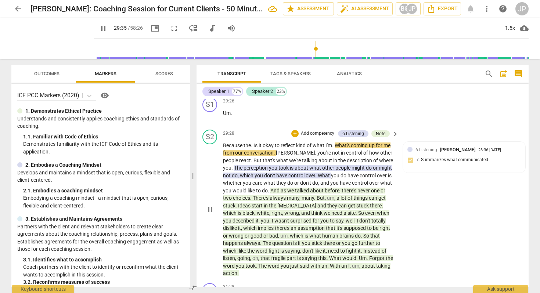
click at [283, 216] on p "Because the . Is it okay to reflect kind of what I'm . What's coming up for me …" at bounding box center [309, 210] width 172 height 136
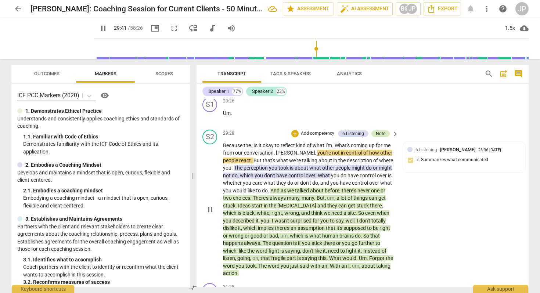
click at [382, 137] on div "Note" at bounding box center [381, 134] width 10 height 7
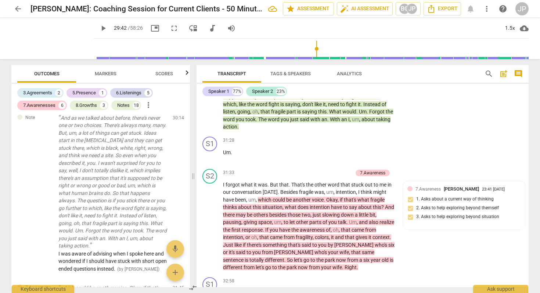
scroll to position [2746, 0]
